Goal: Contribute content: Add original content to the website for others to see

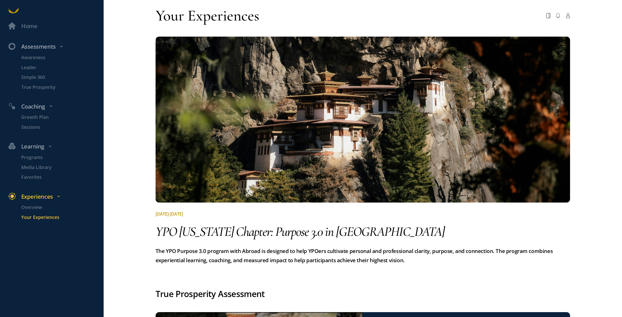
scroll to position [707, 0]
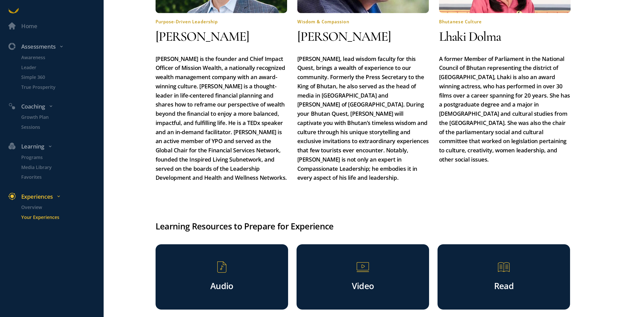
click at [485, 256] on div "Read" at bounding box center [504, 276] width 133 height 65
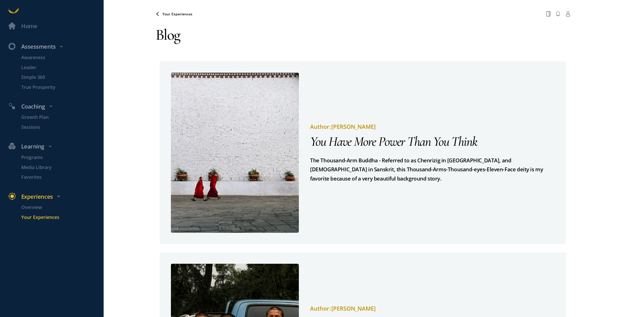
click at [174, 14] on span "Your Experiences" at bounding box center [178, 14] width 30 height 5
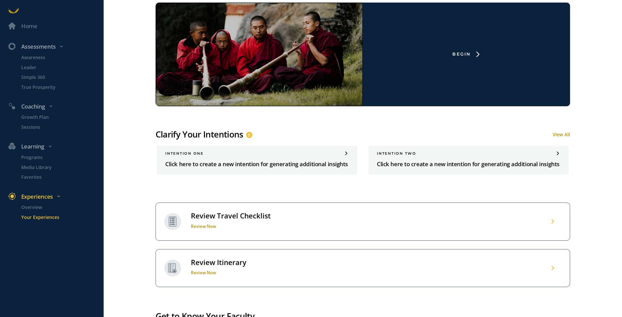
scroll to position [312, 0]
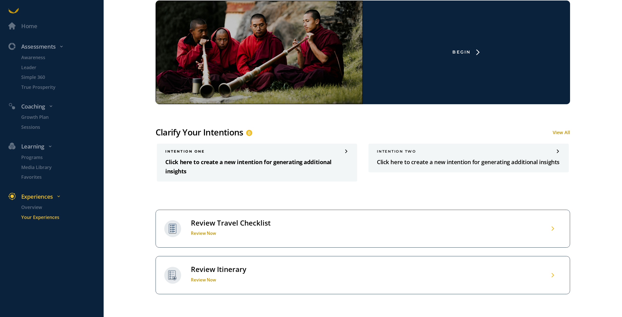
click at [340, 156] on div "INTENTION one Click here to create a new intention for generating additional in…" at bounding box center [257, 163] width 200 height 38
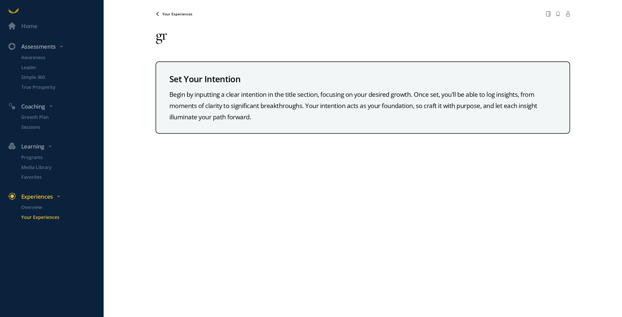
type textarea "g"
type textarea "Growth within, Purpose to share"
click at [429, 178] on div "Your Experiences Your browser does not support the audio element. Growth within…" at bounding box center [363, 158] width 415 height 317
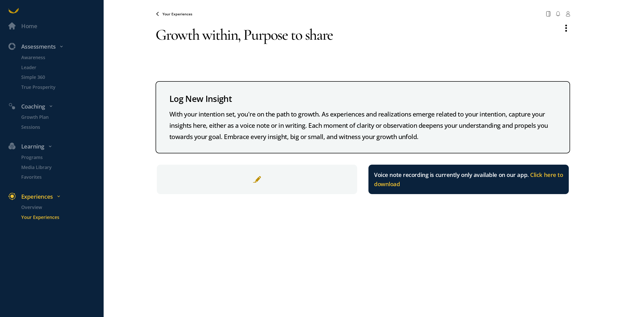
click at [165, 14] on span "Your Experiences" at bounding box center [178, 14] width 30 height 5
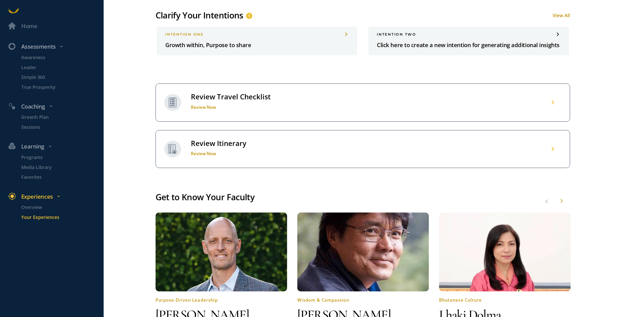
scroll to position [429, 0]
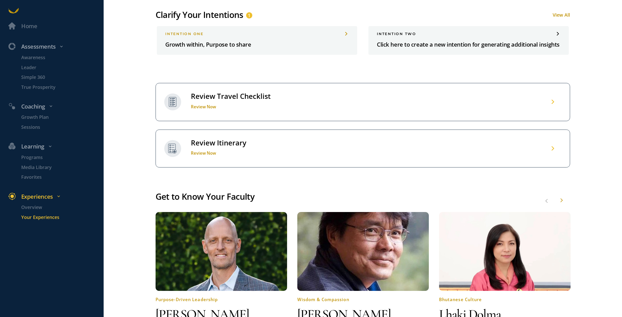
click at [206, 107] on h1 "Review Now" at bounding box center [231, 107] width 80 height 6
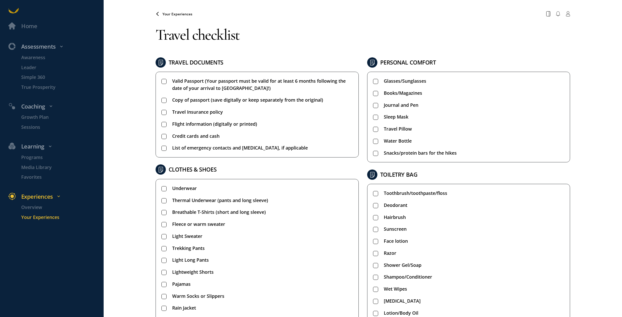
click at [178, 15] on span "Your Experiences" at bounding box center [178, 14] width 30 height 5
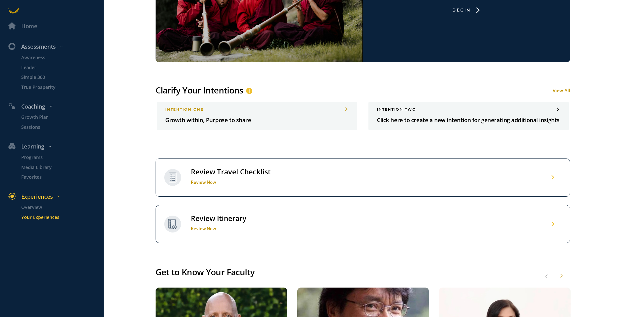
scroll to position [354, 0]
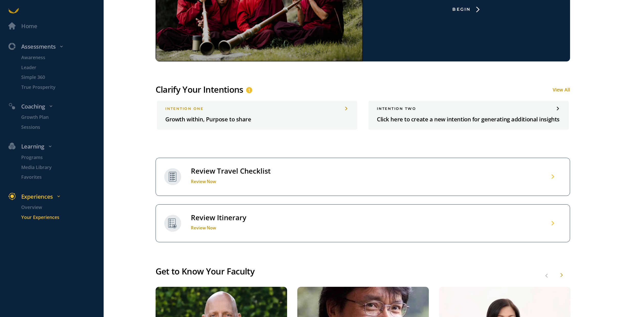
click at [211, 228] on h1 "Review Now" at bounding box center [219, 228] width 56 height 6
